Goal: Transaction & Acquisition: Purchase product/service

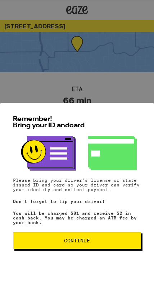
click at [0, 0] on html "[STREET_ADDRESS] 66 min Driver is on the way! Items ( 3 ) Original Jack - 1g Pu…" at bounding box center [77, 173] width 154 height 347
drag, startPoint x: 0, startPoint y: 0, endPoint x: 68, endPoint y: 252, distance: 261.8
click at [0, 0] on html "[STREET_ADDRESS] 66 min Driver is on the way! Items ( 3 ) Original Jack - 1g Pu…" at bounding box center [77, 173] width 154 height 347
click at [68, 250] on button "Continue" at bounding box center [77, 240] width 128 height 17
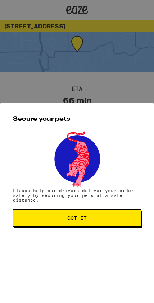
drag, startPoint x: 68, startPoint y: 252, endPoint x: 0, endPoint y: 0, distance: 261.8
click at [0, 0] on html "[STREET_ADDRESS] 66 min Driver is on the way! Items ( 3 ) Original Jack - 1g Pu…" at bounding box center [77, 173] width 154 height 347
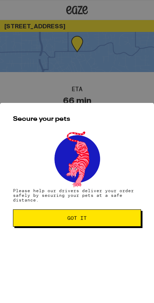
click at [74, 221] on span "Got it" at bounding box center [76, 218] width 19 height 5
